Goal: Transaction & Acquisition: Book appointment/travel/reservation

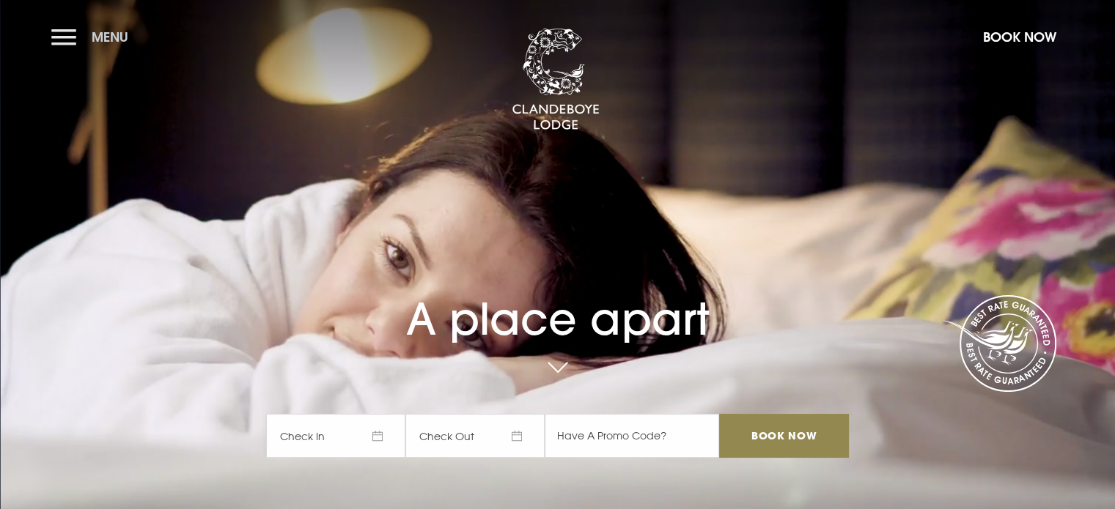
click at [62, 36] on button "Menu" at bounding box center [93, 37] width 84 height 32
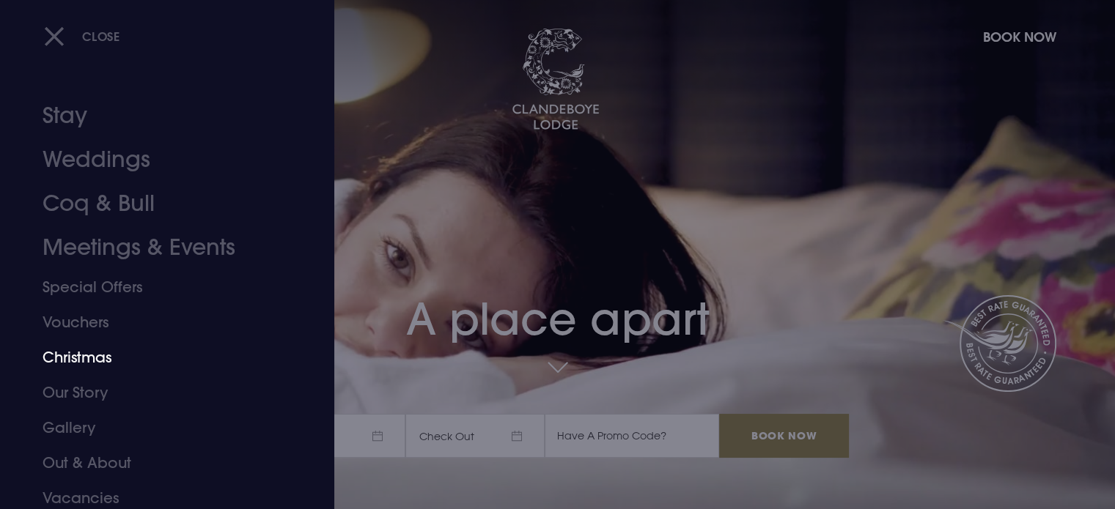
click at [84, 357] on link "Christmas" at bounding box center [159, 357] width 232 height 35
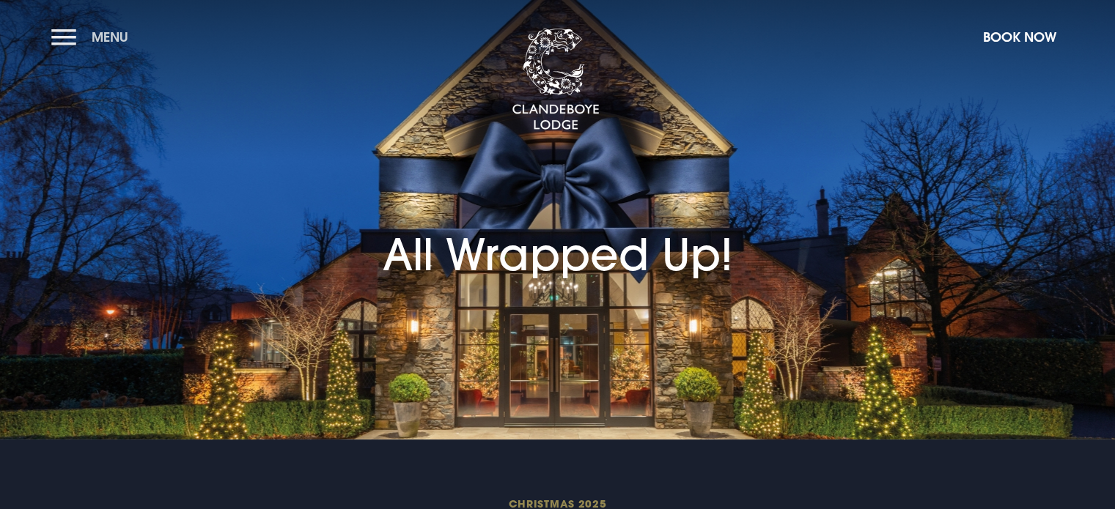
click at [67, 29] on button "Menu" at bounding box center [93, 37] width 84 height 32
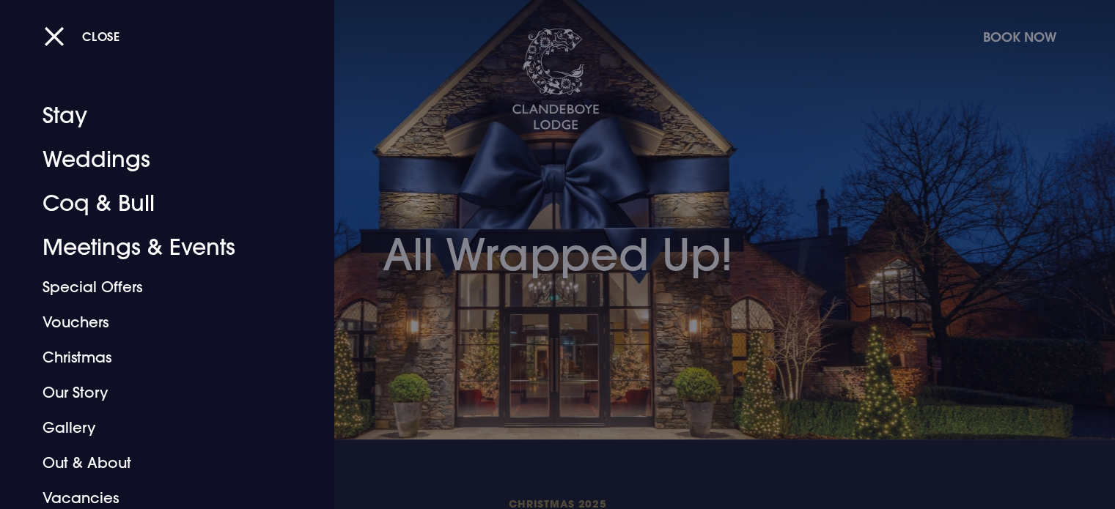
click at [627, 254] on div at bounding box center [557, 254] width 1115 height 509
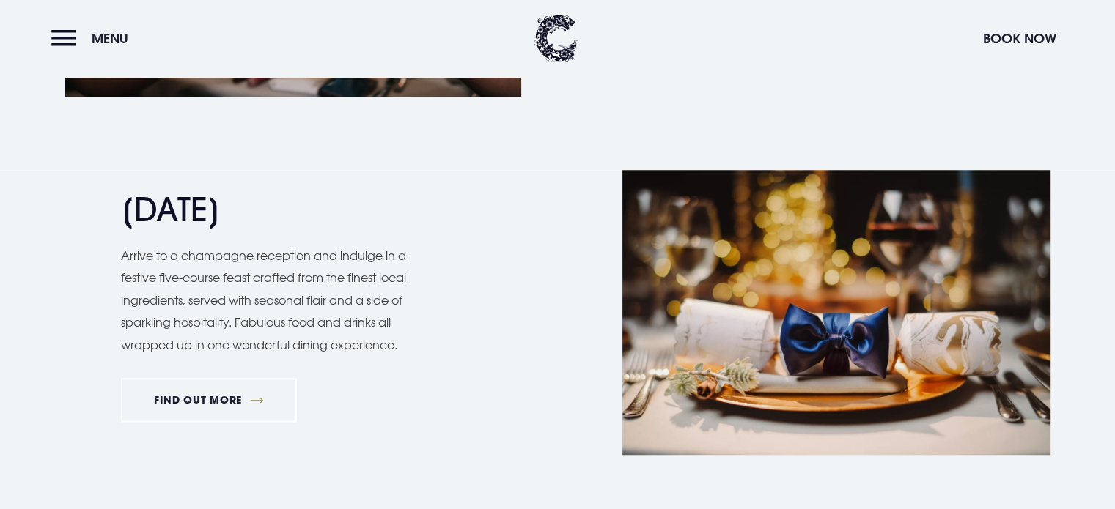
scroll to position [1392, 0]
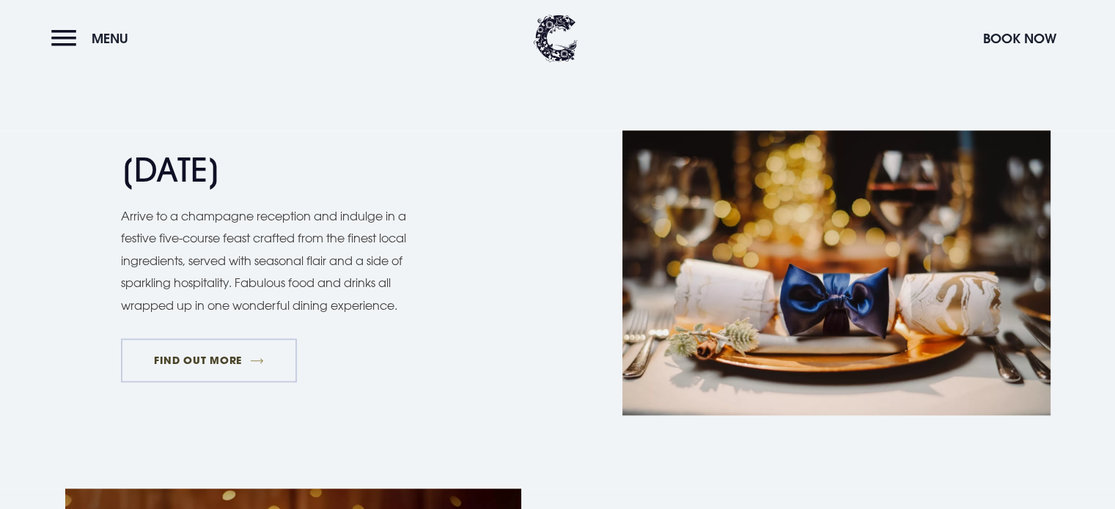
click at [193, 355] on link "FIND OUT MORE" at bounding box center [209, 361] width 177 height 44
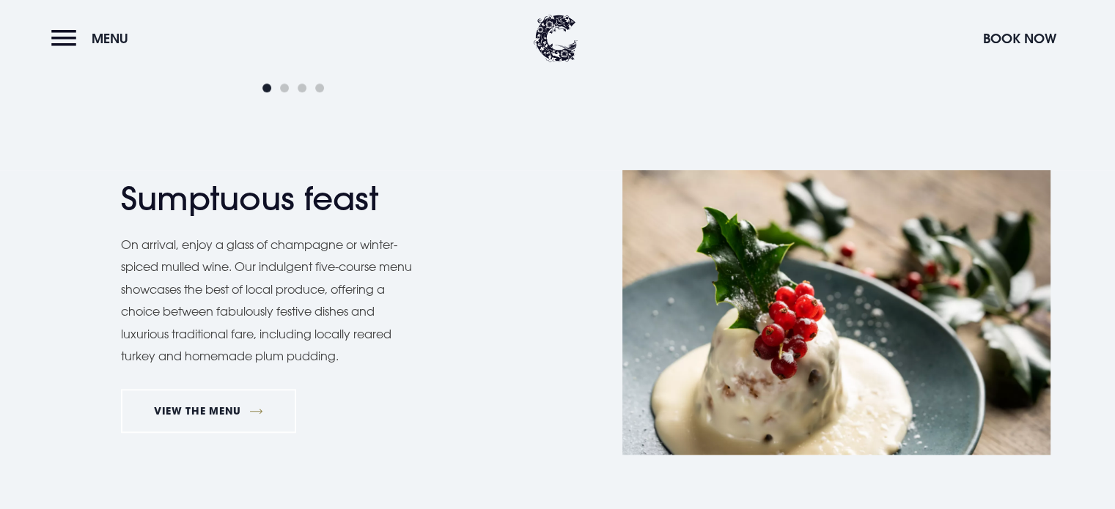
scroll to position [1099, 0]
click at [188, 413] on link "VIEW THE MENU" at bounding box center [209, 410] width 176 height 44
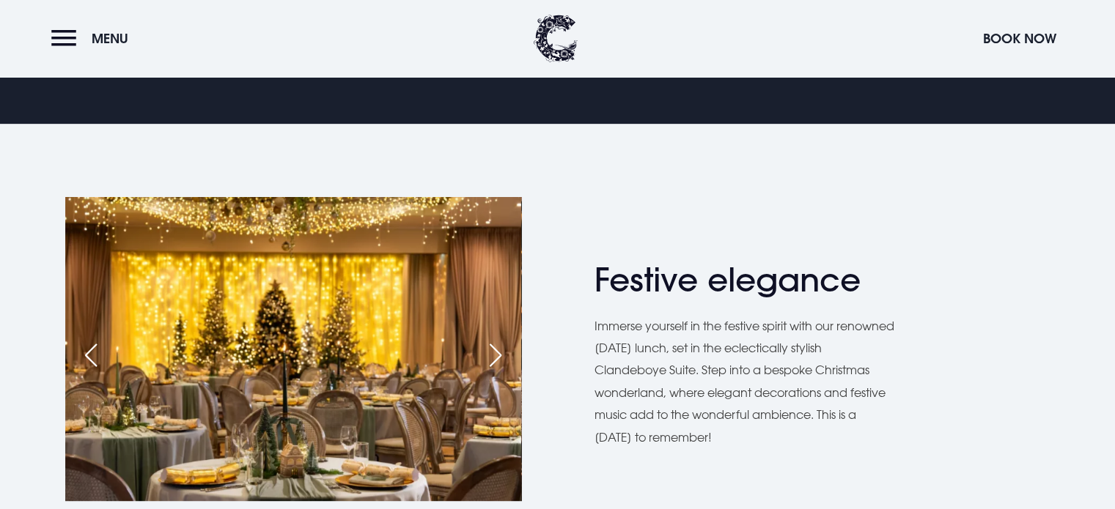
scroll to position [660, 0]
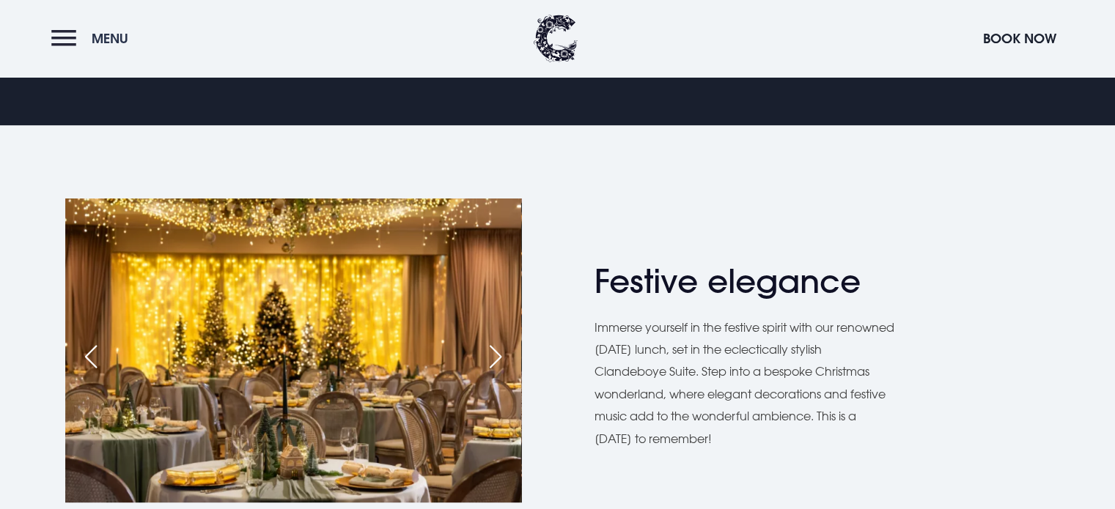
click at [54, 35] on button "Menu" at bounding box center [93, 39] width 84 height 32
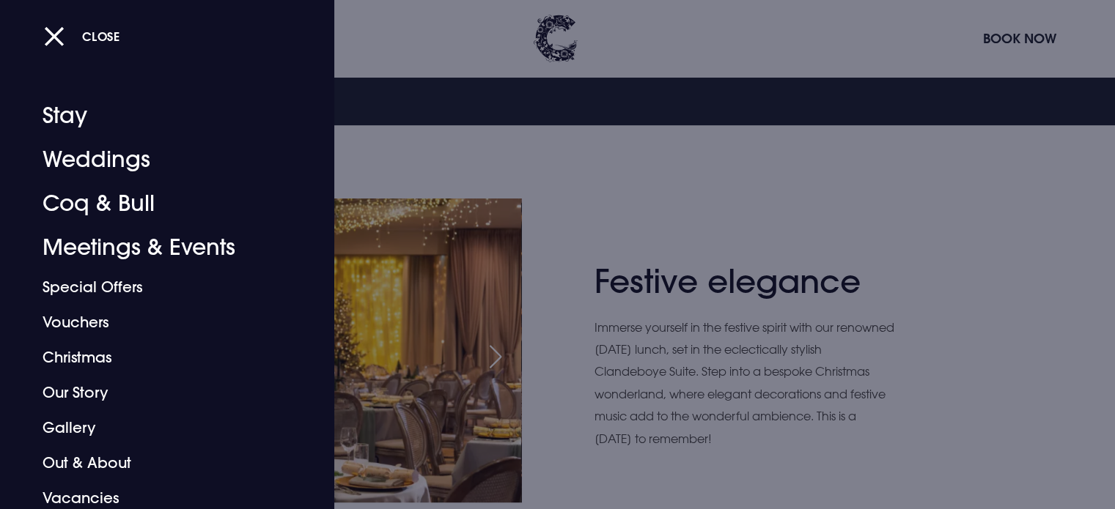
click at [555, 245] on div at bounding box center [557, 254] width 1115 height 509
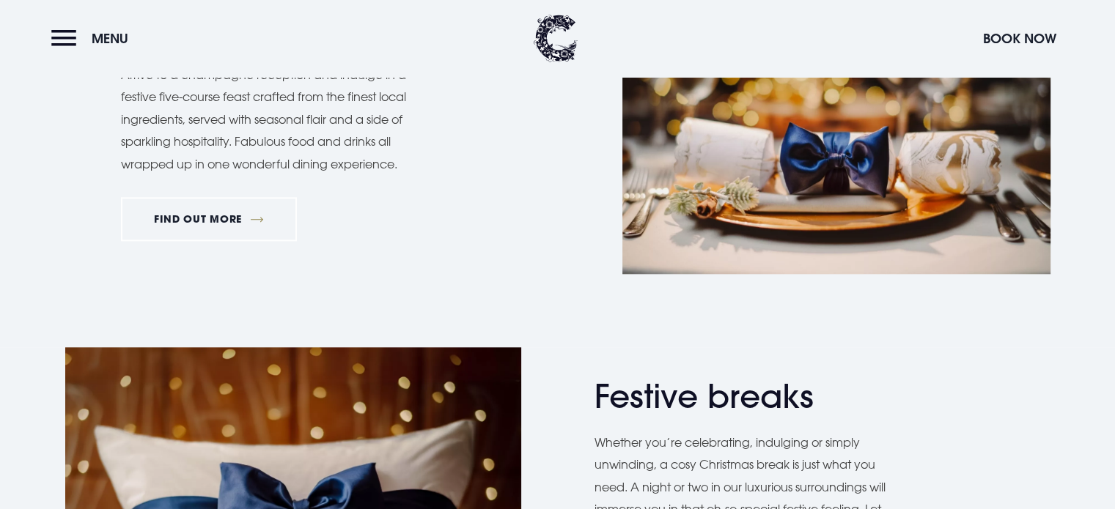
scroll to position [1392, 0]
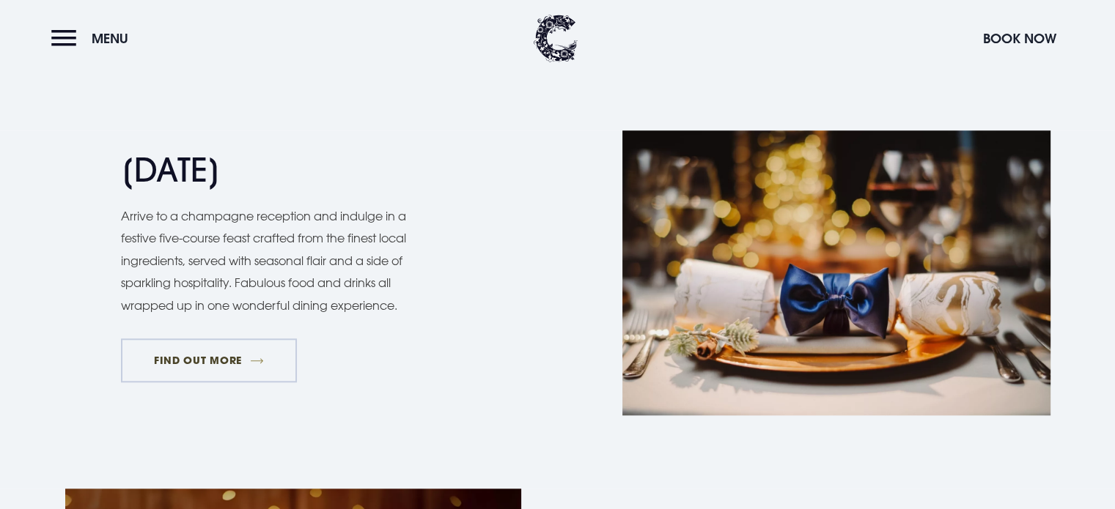
click at [200, 355] on link "FIND OUT MORE" at bounding box center [209, 361] width 177 height 44
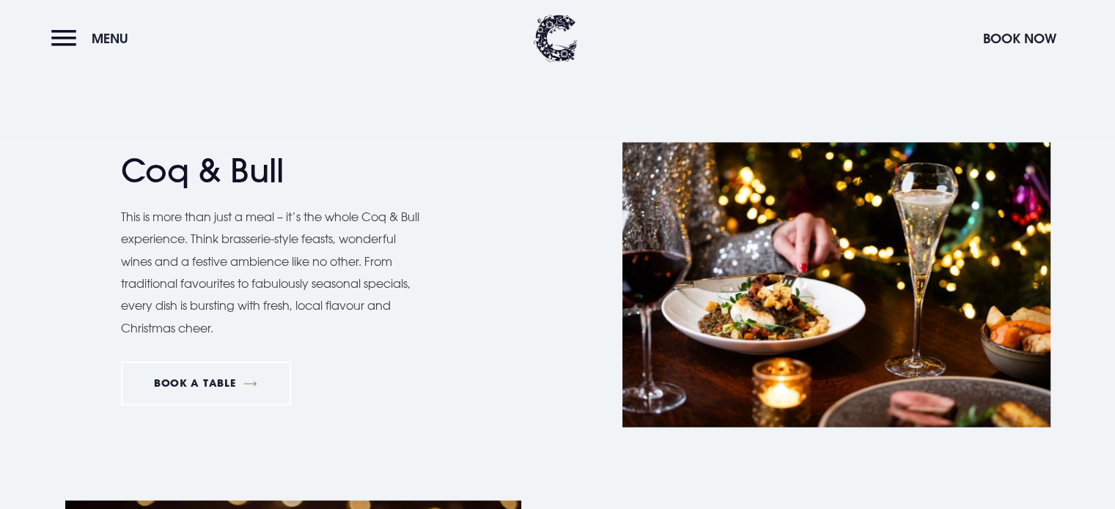
scroll to position [2272, 0]
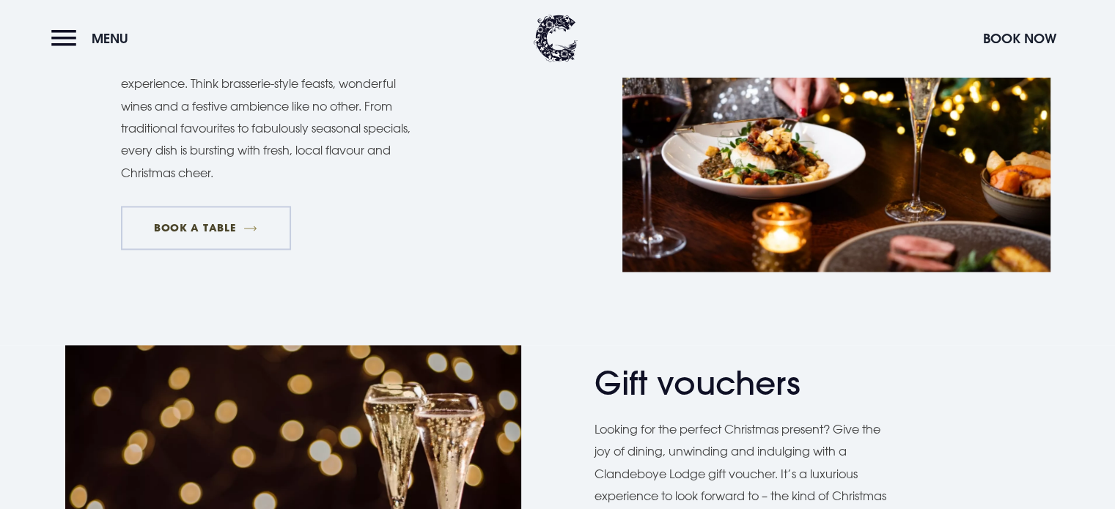
click at [196, 224] on link "BOOK A TABLE" at bounding box center [206, 228] width 170 height 44
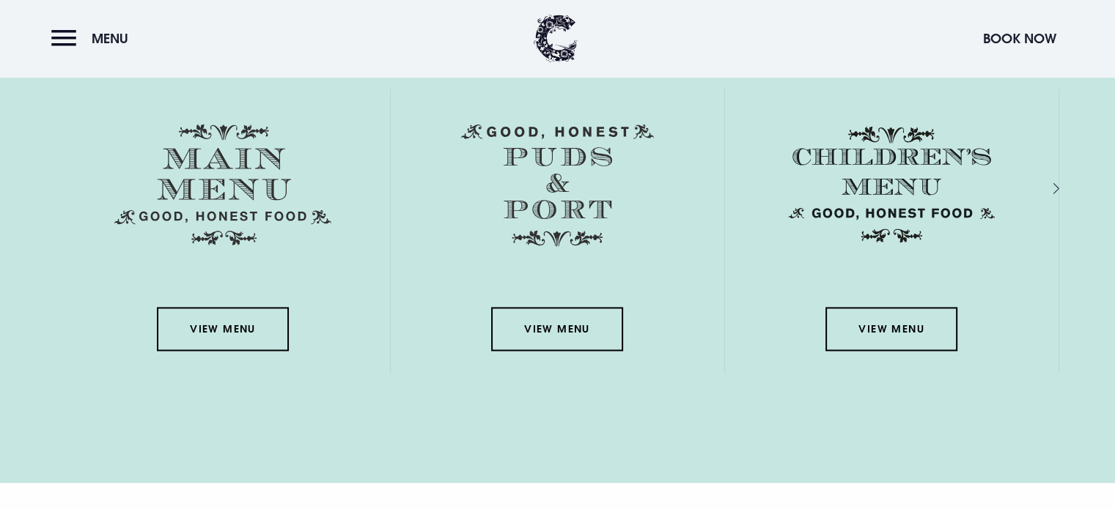
scroll to position [2198, 0]
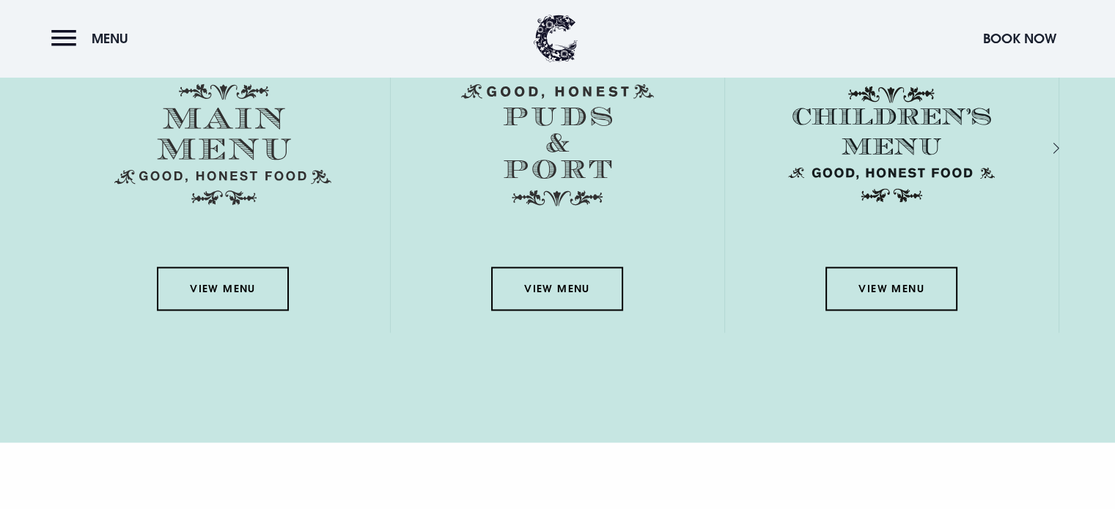
click at [1046, 143] on div "Next slide" at bounding box center [1040, 148] width 14 height 21
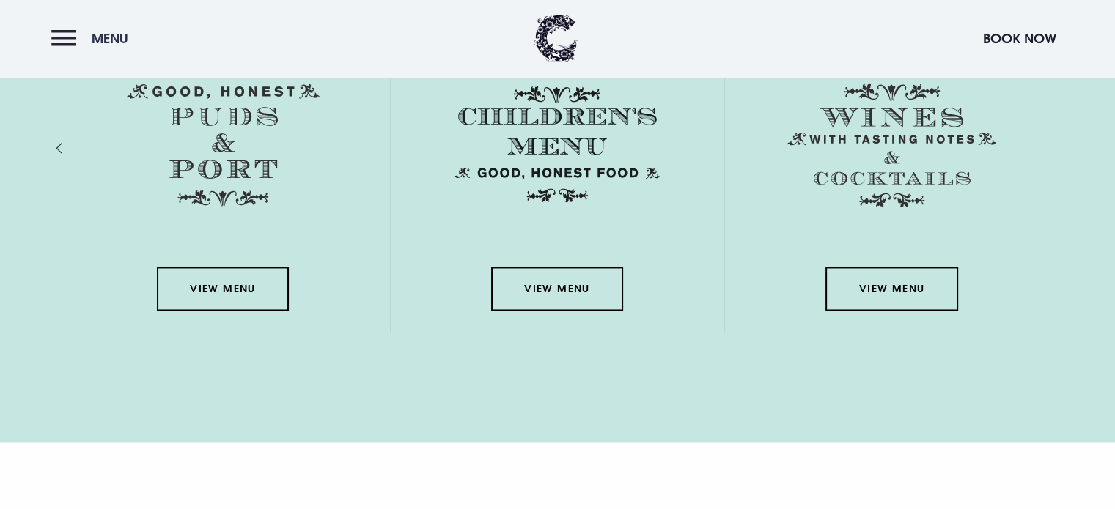
click at [62, 32] on button "Menu" at bounding box center [93, 39] width 84 height 32
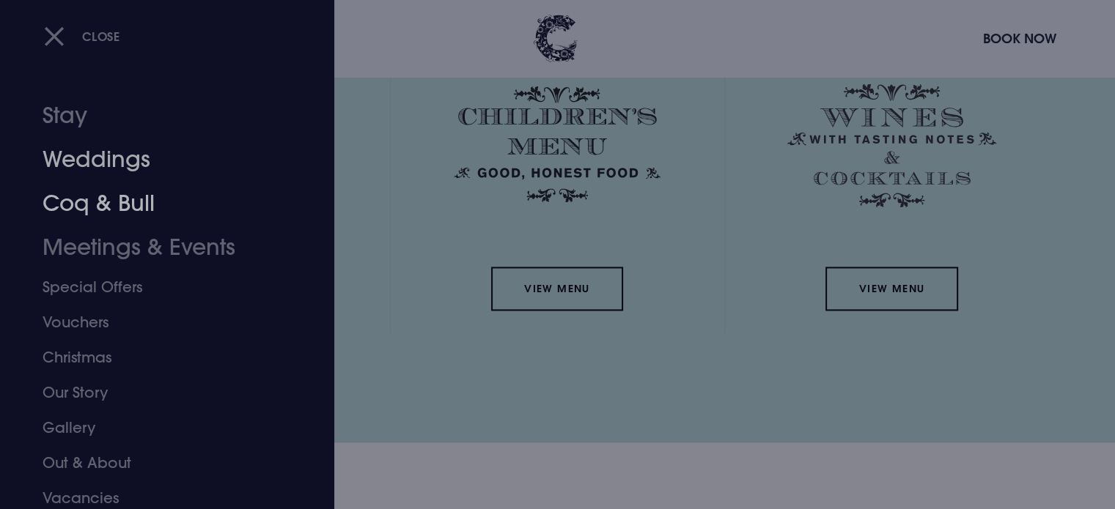
click at [64, 166] on link "Weddings" at bounding box center [159, 160] width 232 height 44
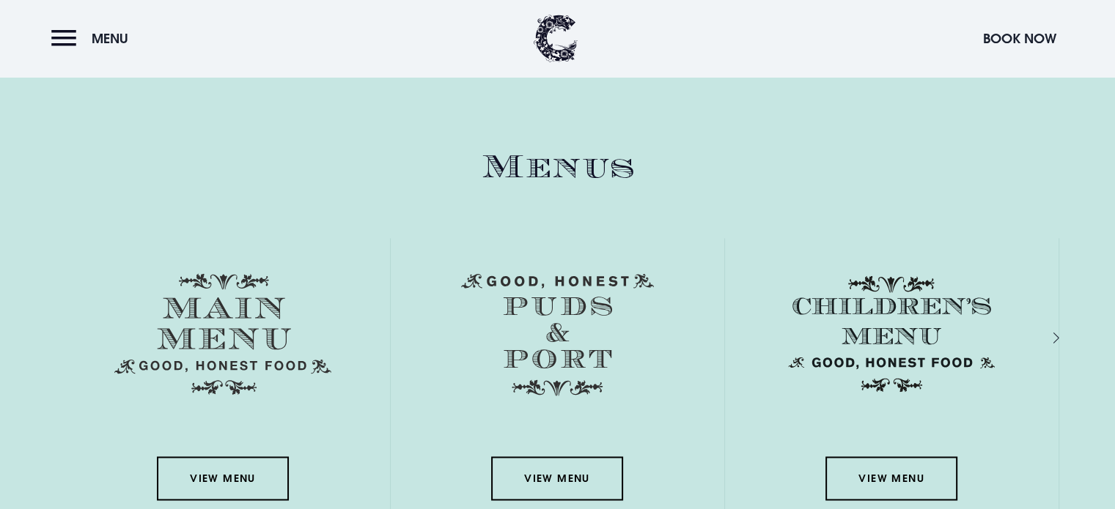
scroll to position [2052, 0]
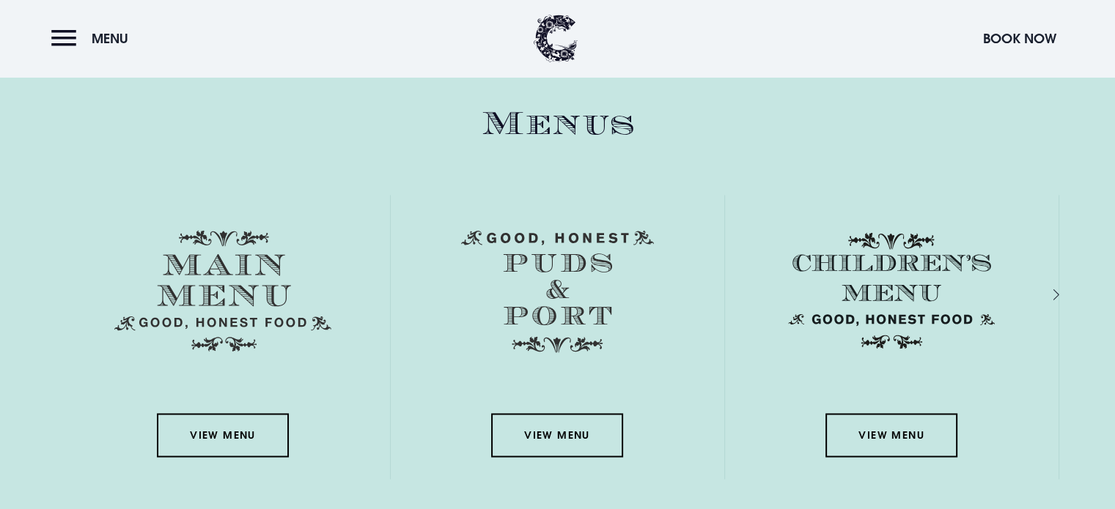
click at [1051, 292] on div "View Menu" at bounding box center [891, 337] width 333 height 284
click at [1047, 290] on div "Next slide" at bounding box center [1040, 294] width 14 height 21
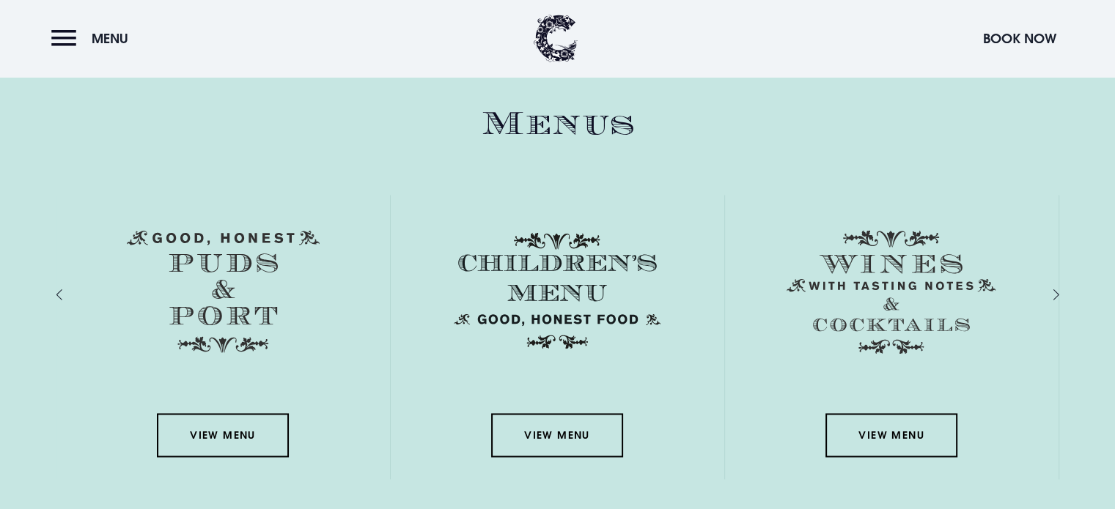
click at [1047, 290] on div "Next slide" at bounding box center [1040, 294] width 14 height 21
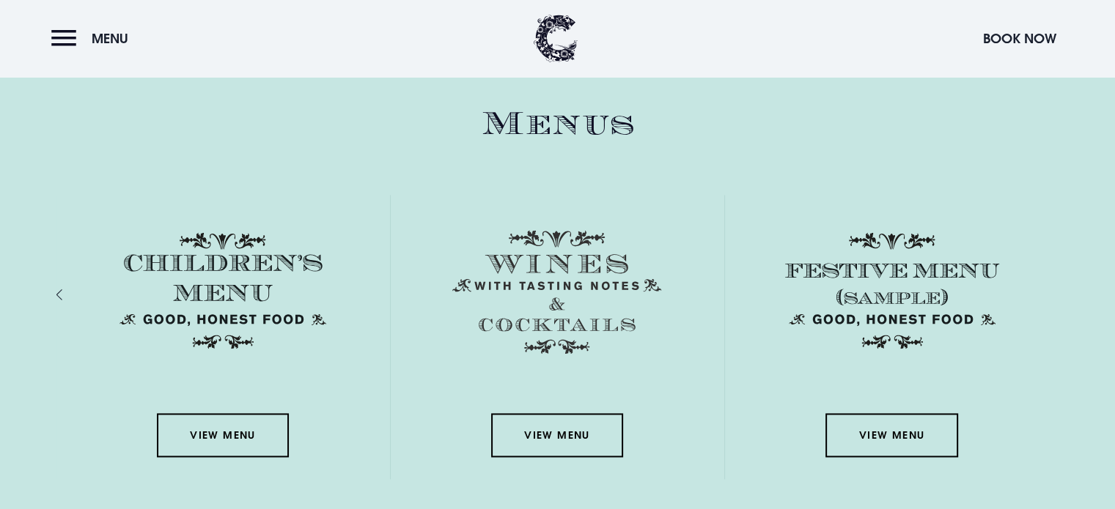
click at [1054, 289] on div "View Menu" at bounding box center [892, 337] width 334 height 284
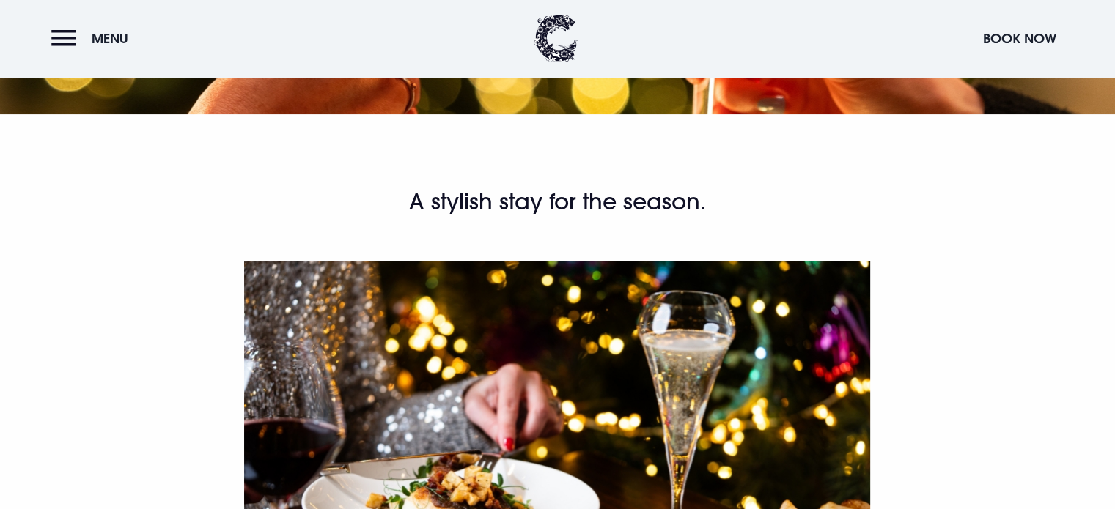
scroll to position [220, 0]
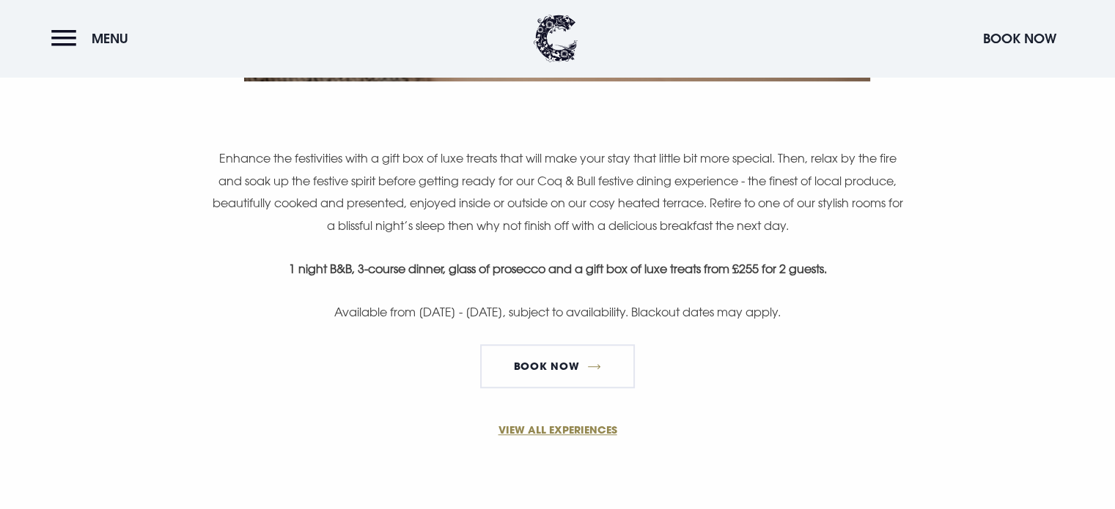
scroll to position [953, 0]
drag, startPoint x: 842, startPoint y: 311, endPoint x: 258, endPoint y: 311, distance: 584.0
click at [258, 311] on p "Available from 1st November - 31st December 2024, subject to availability. Blac…" at bounding box center [557, 311] width 698 height 22
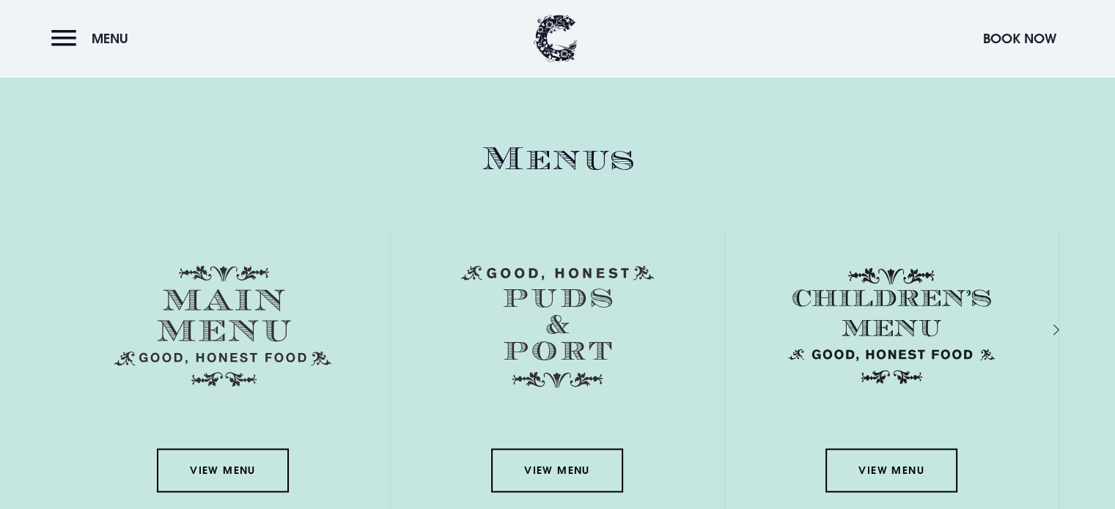
scroll to position [2052, 0]
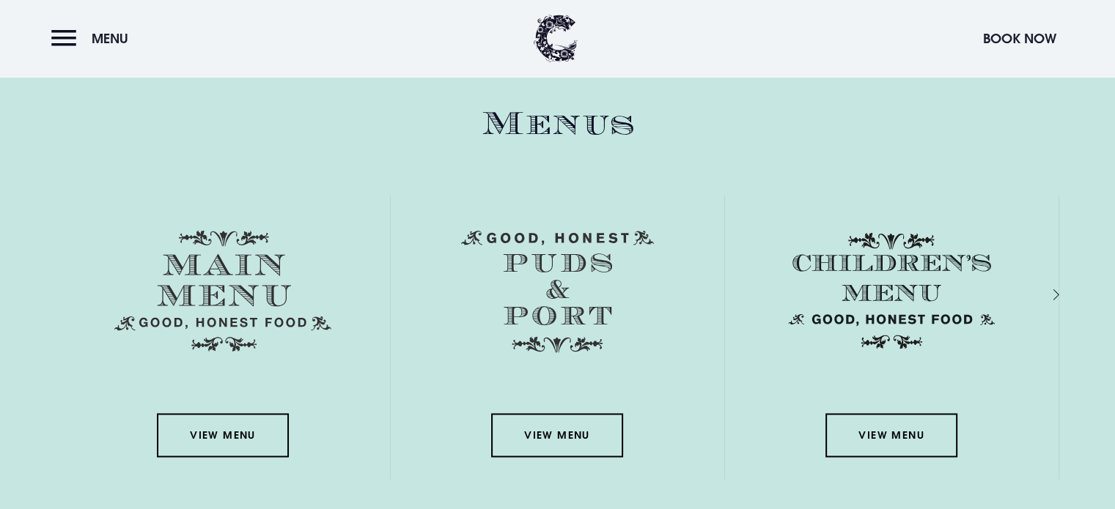
click at [1047, 288] on div "Next slide" at bounding box center [1040, 294] width 14 height 21
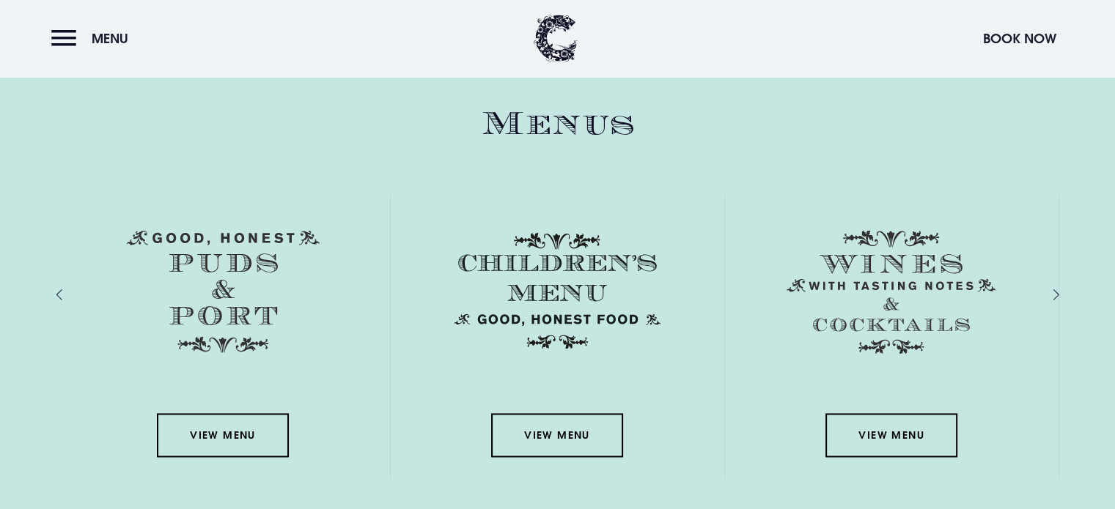
click at [1047, 288] on div "Next slide" at bounding box center [1040, 294] width 14 height 21
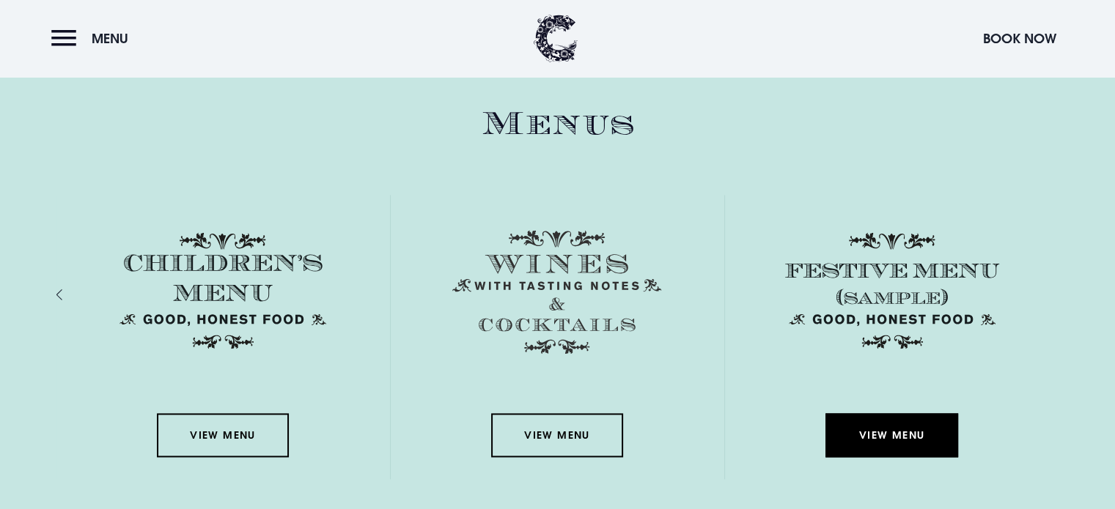
click at [903, 432] on link "View Menu" at bounding box center [891, 435] width 132 height 44
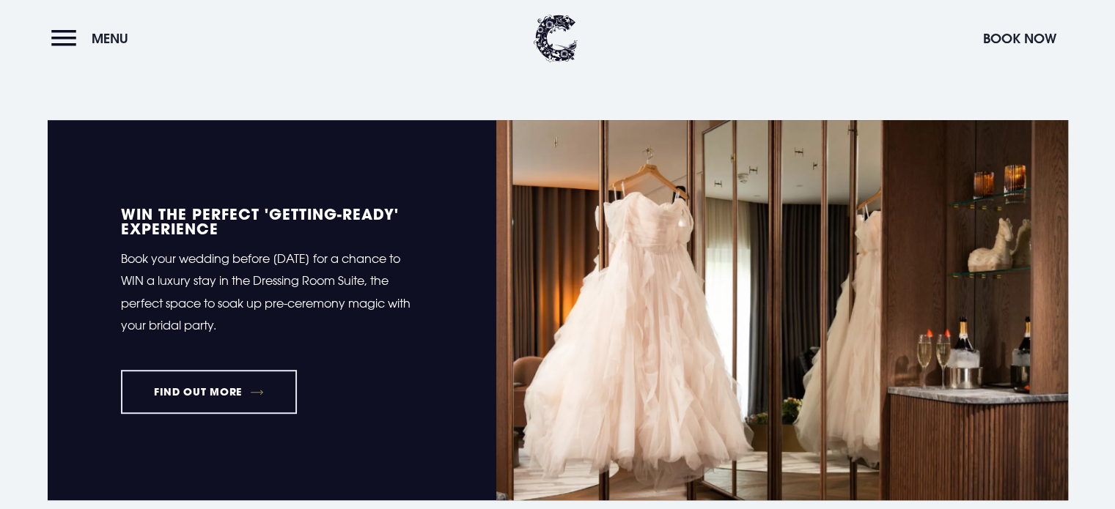
scroll to position [586, 0]
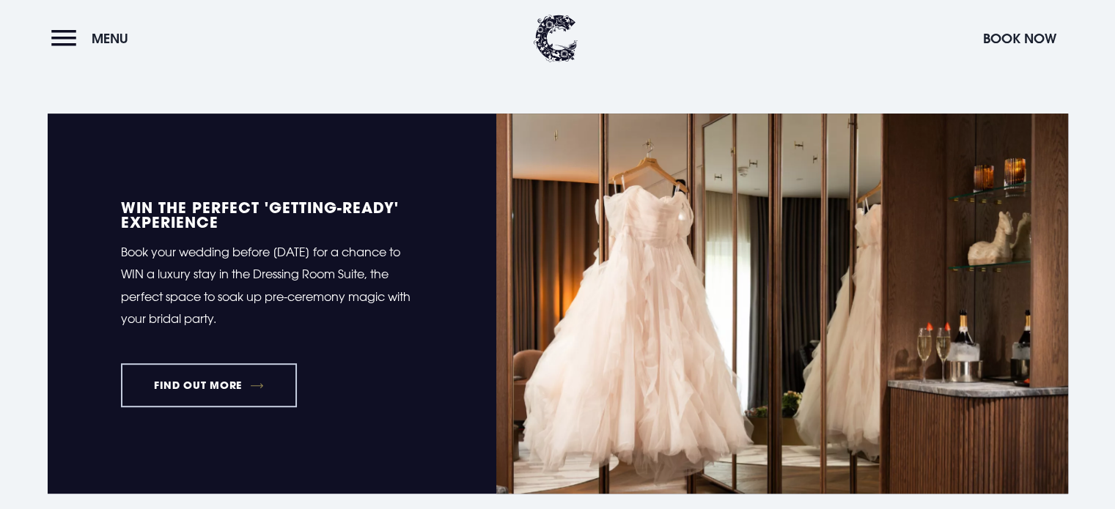
click at [226, 382] on link "FIND OUT MORE" at bounding box center [209, 385] width 177 height 44
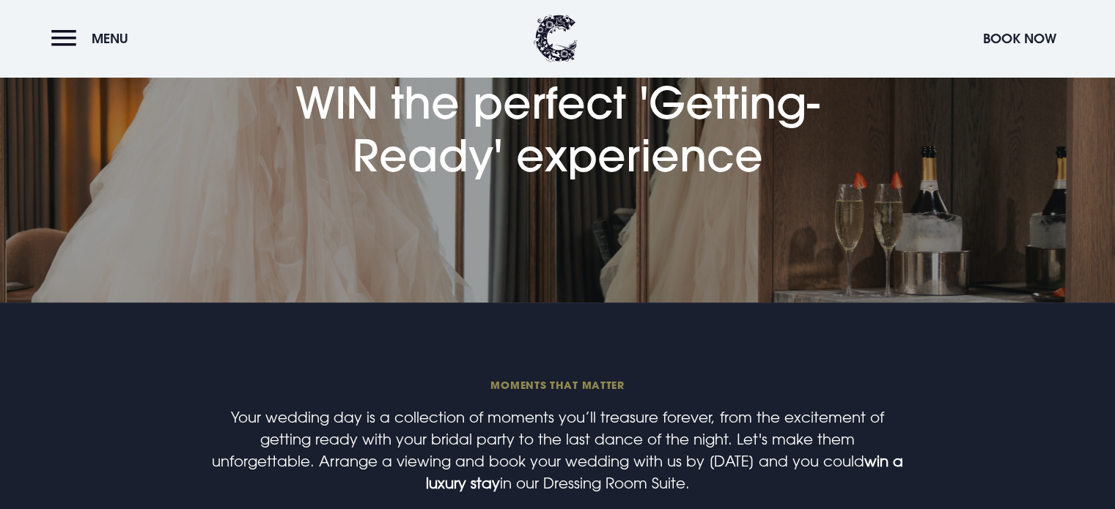
scroll to position [147, 0]
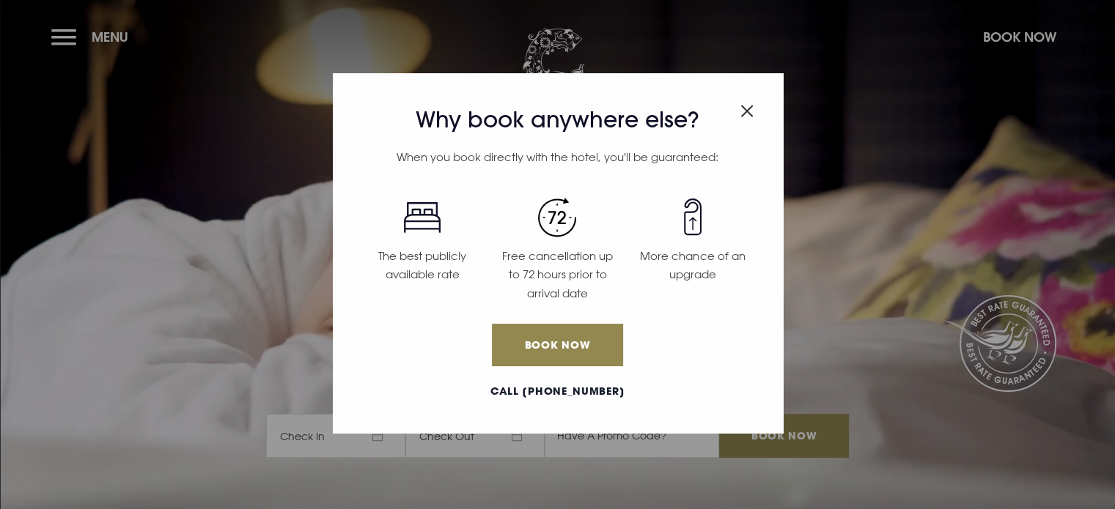
click at [51, 30] on div "Why book anywhere else? When you book directly with the hotel, you'll be guaran…" at bounding box center [557, 254] width 1115 height 509
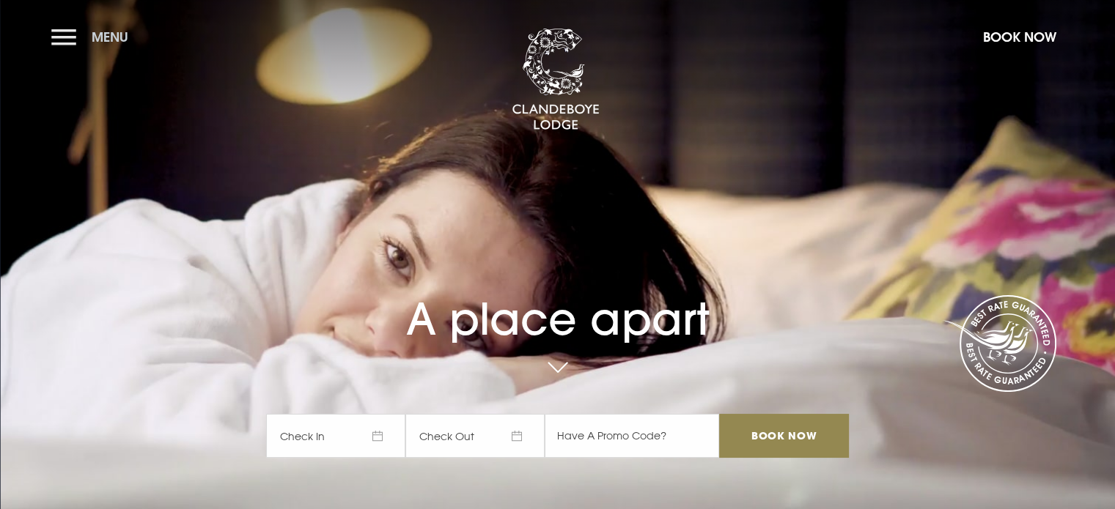
click at [65, 38] on button "Menu" at bounding box center [93, 37] width 84 height 32
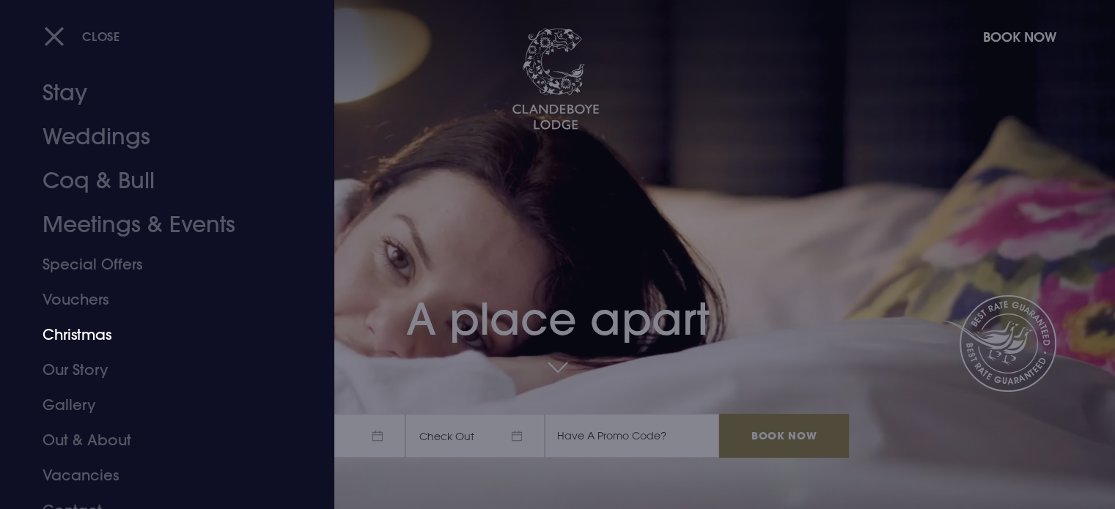
scroll to position [41, 0]
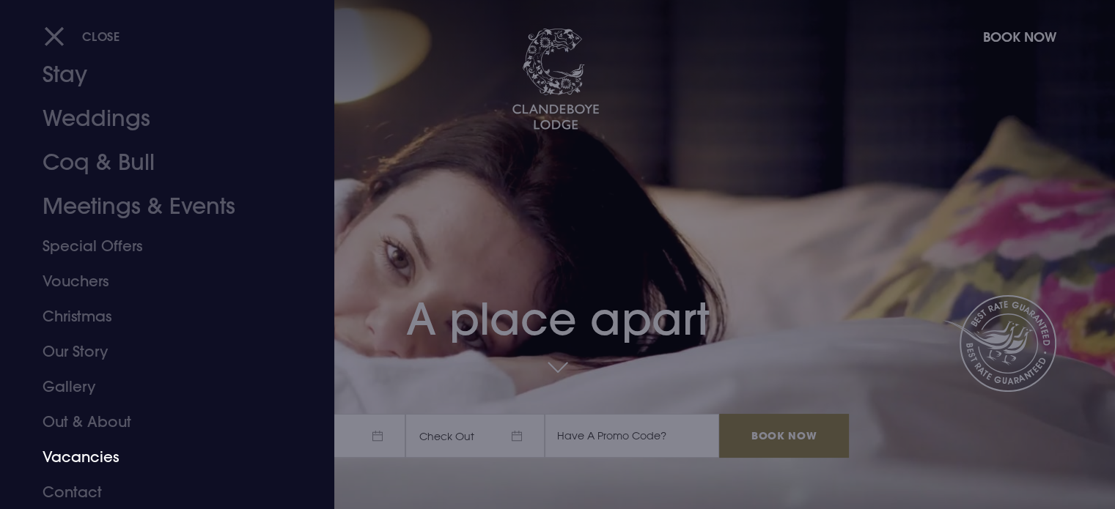
click at [92, 457] on link "Vacancies" at bounding box center [159, 457] width 232 height 35
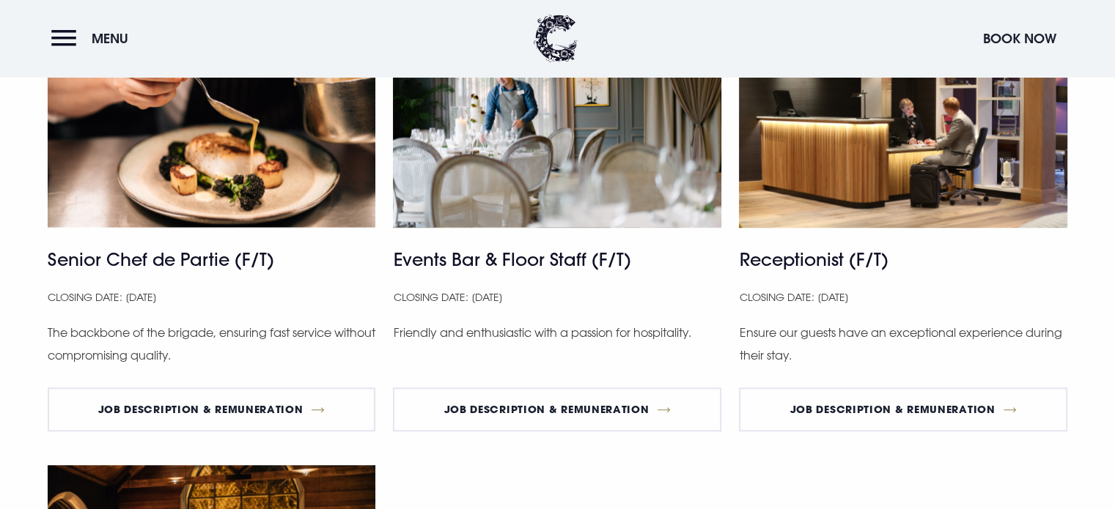
scroll to position [904, 0]
